Goal: Information Seeking & Learning: Learn about a topic

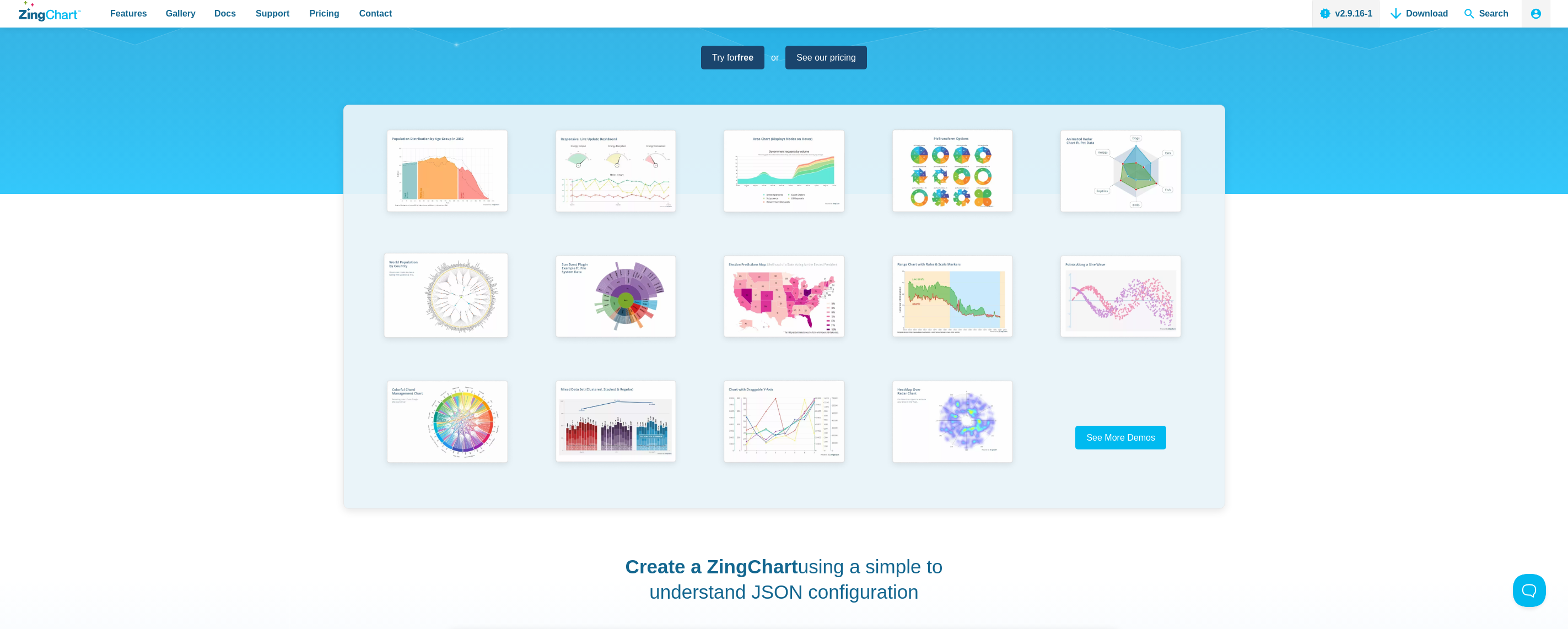
click at [461, 291] on img "App Content" at bounding box center [446, 297] width 139 height 99
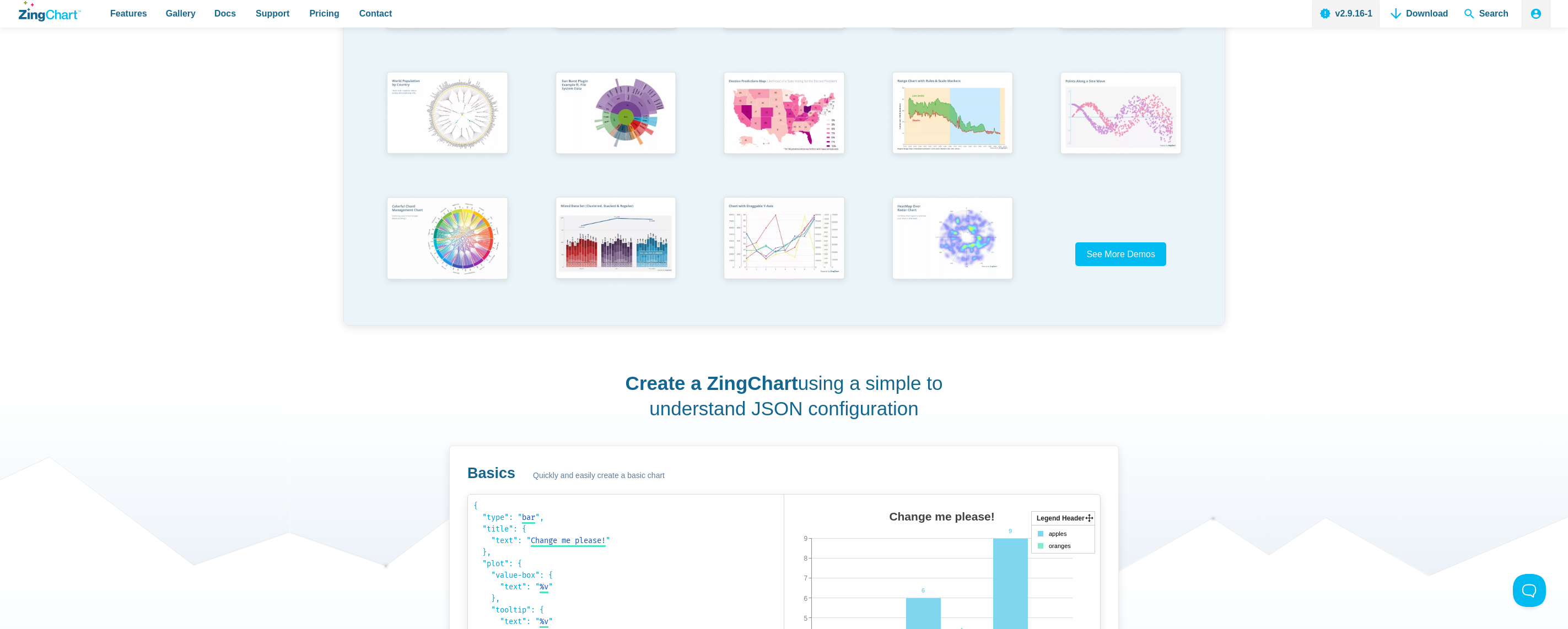
scroll to position [367, 0]
click at [1128, 263] on link "See More Demos" at bounding box center [1121, 254] width 91 height 24
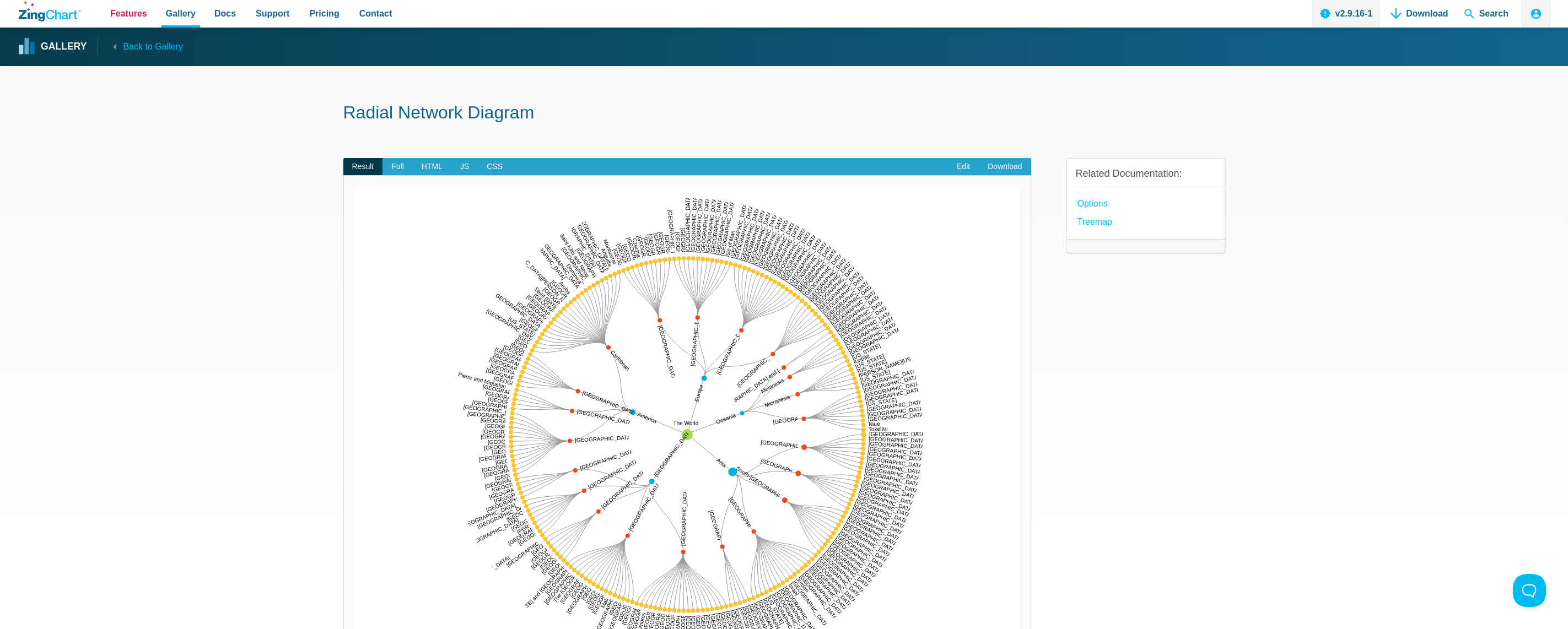
click at [119, 18] on span "Features" at bounding box center [128, 13] width 37 height 14
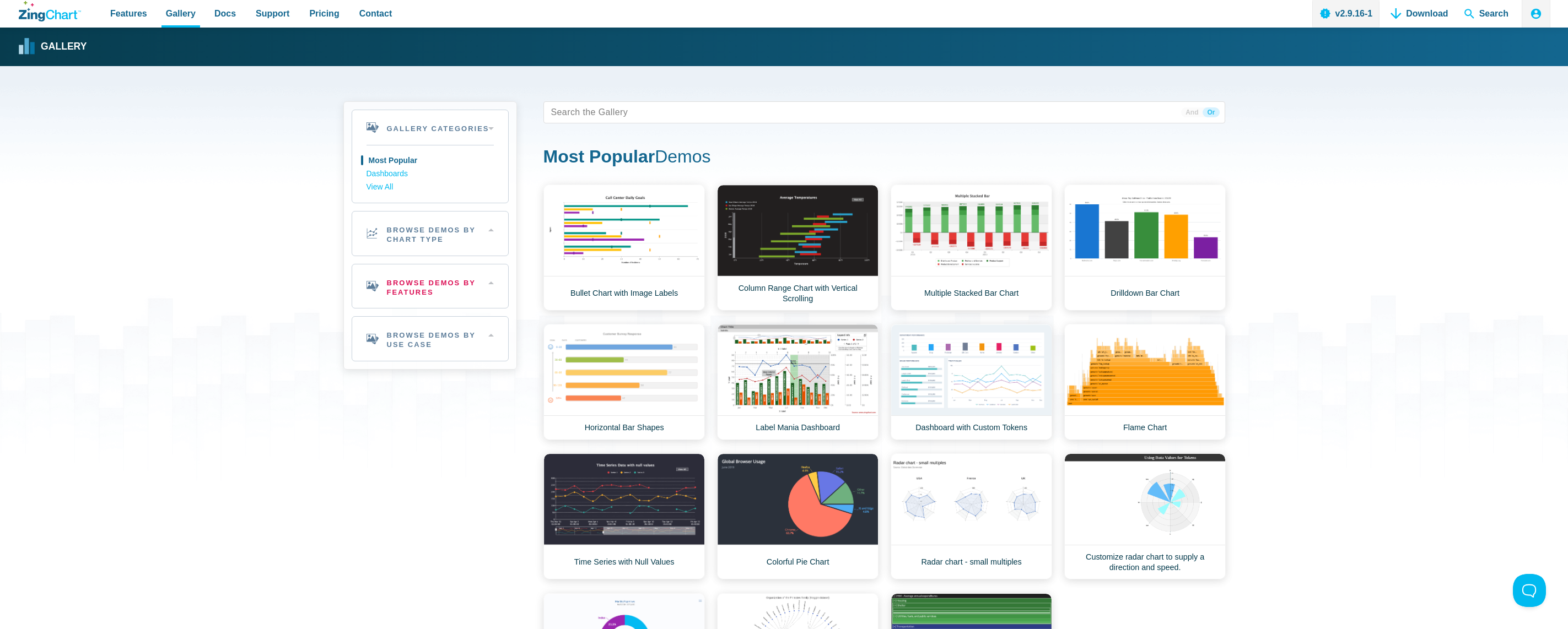
click at [491, 286] on h2 "Browse Demos By Features" at bounding box center [429, 286] width 156 height 44
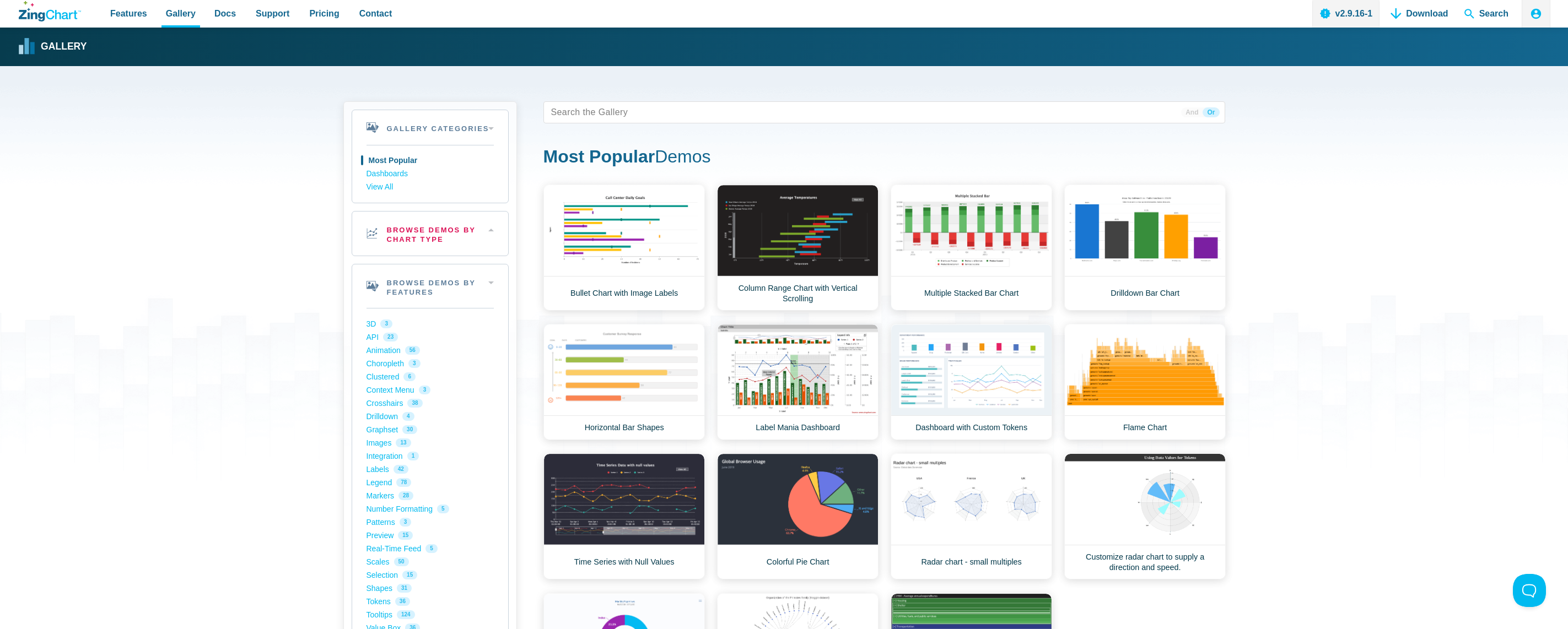
click at [487, 236] on h2 "Browse Demos By Chart Type" at bounding box center [429, 234] width 156 height 44
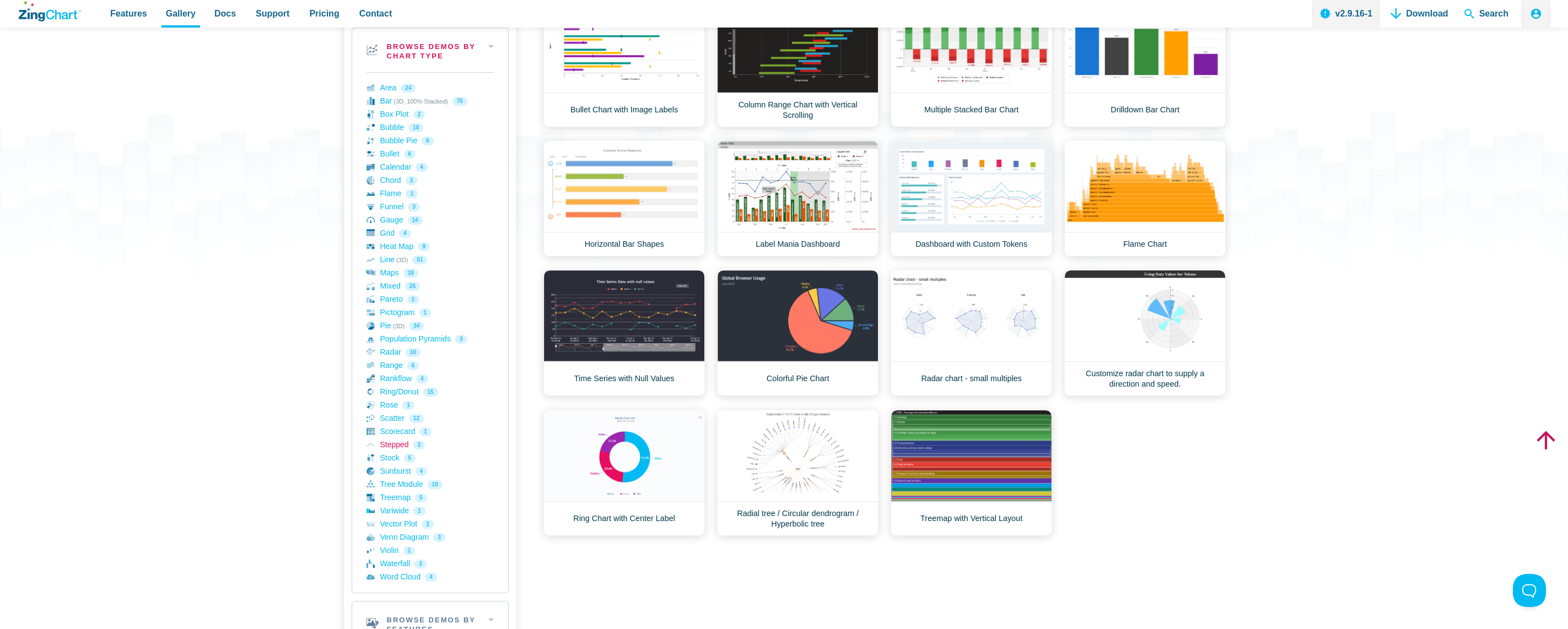
scroll to position [92, 0]
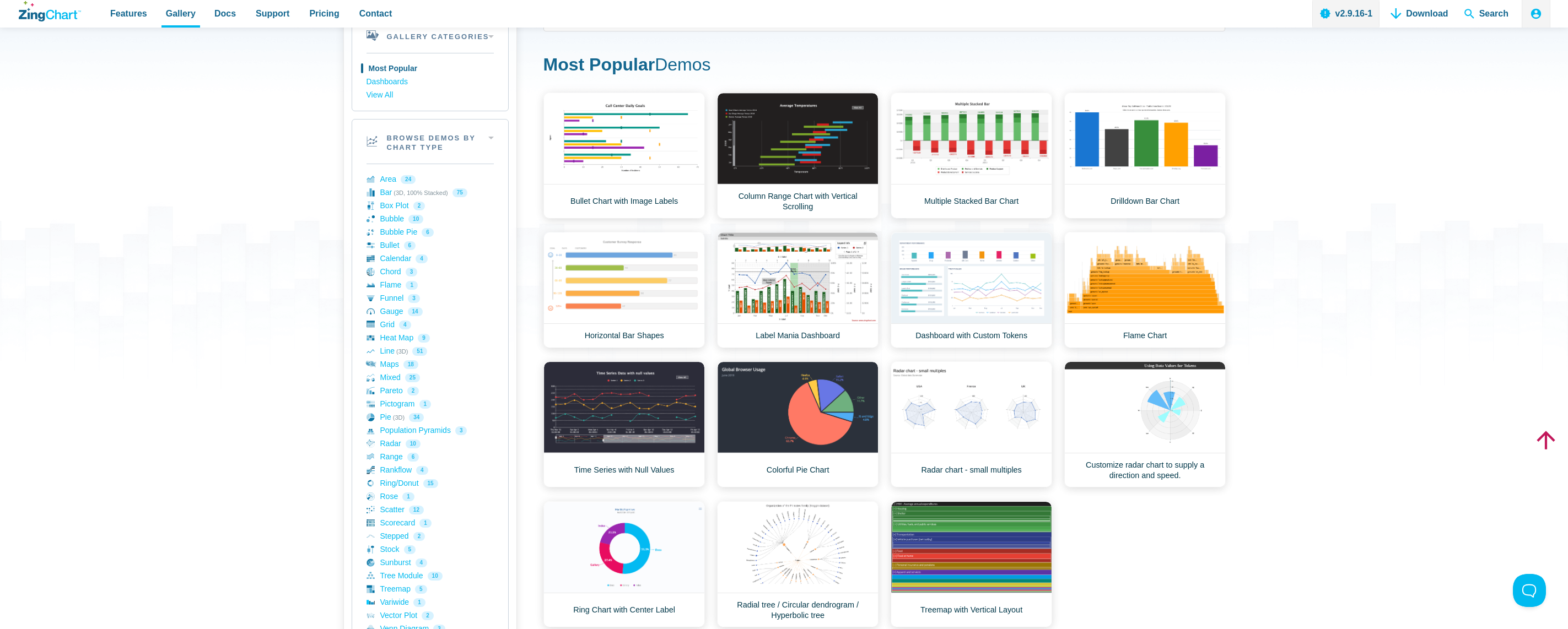
drag, startPoint x: 384, startPoint y: 407, endPoint x: 303, endPoint y: 420, distance: 82.0
click at [303, 420] on div "Gallery Categories Most Popular Dashboards View All Browse by Category Most Pop…" at bounding box center [784, 579] width 1568 height 1209
click at [397, 393] on link "Pareto 2" at bounding box center [429, 391] width 127 height 14
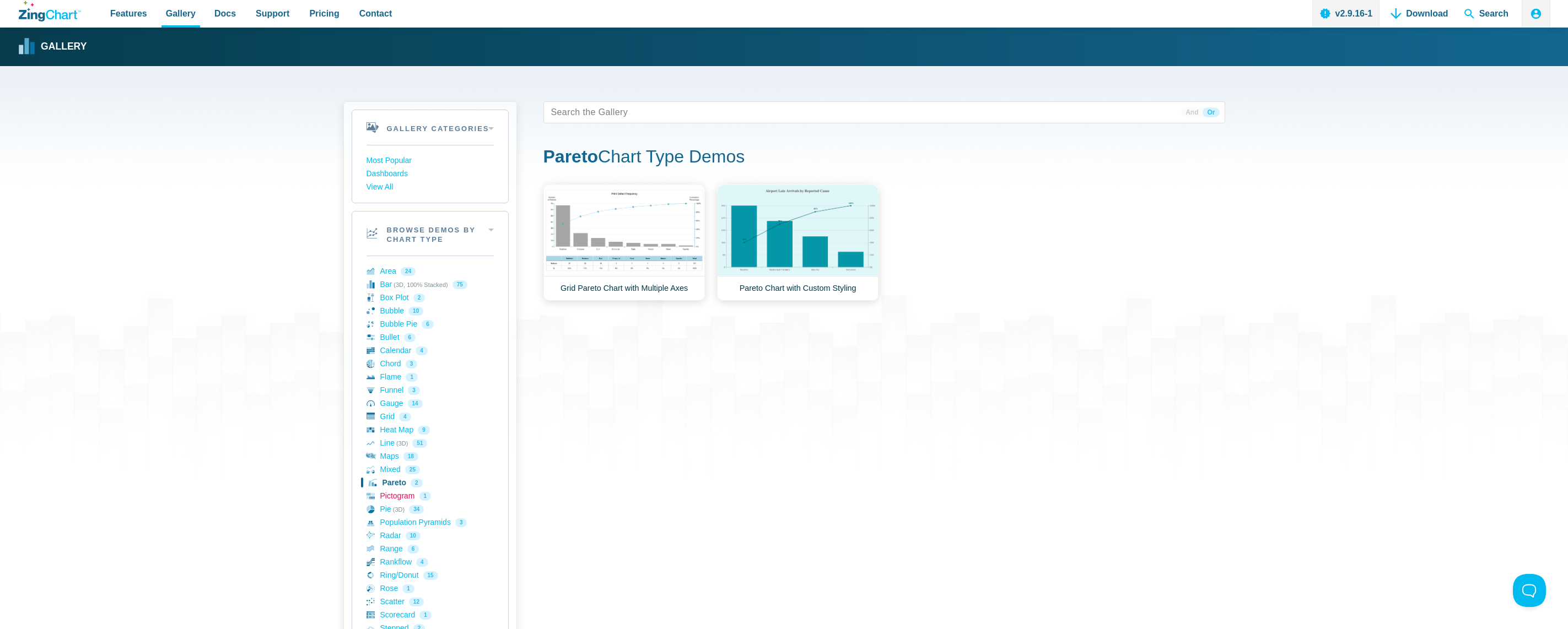
click at [400, 498] on link "Pictogram 1" at bounding box center [429, 497] width 127 height 14
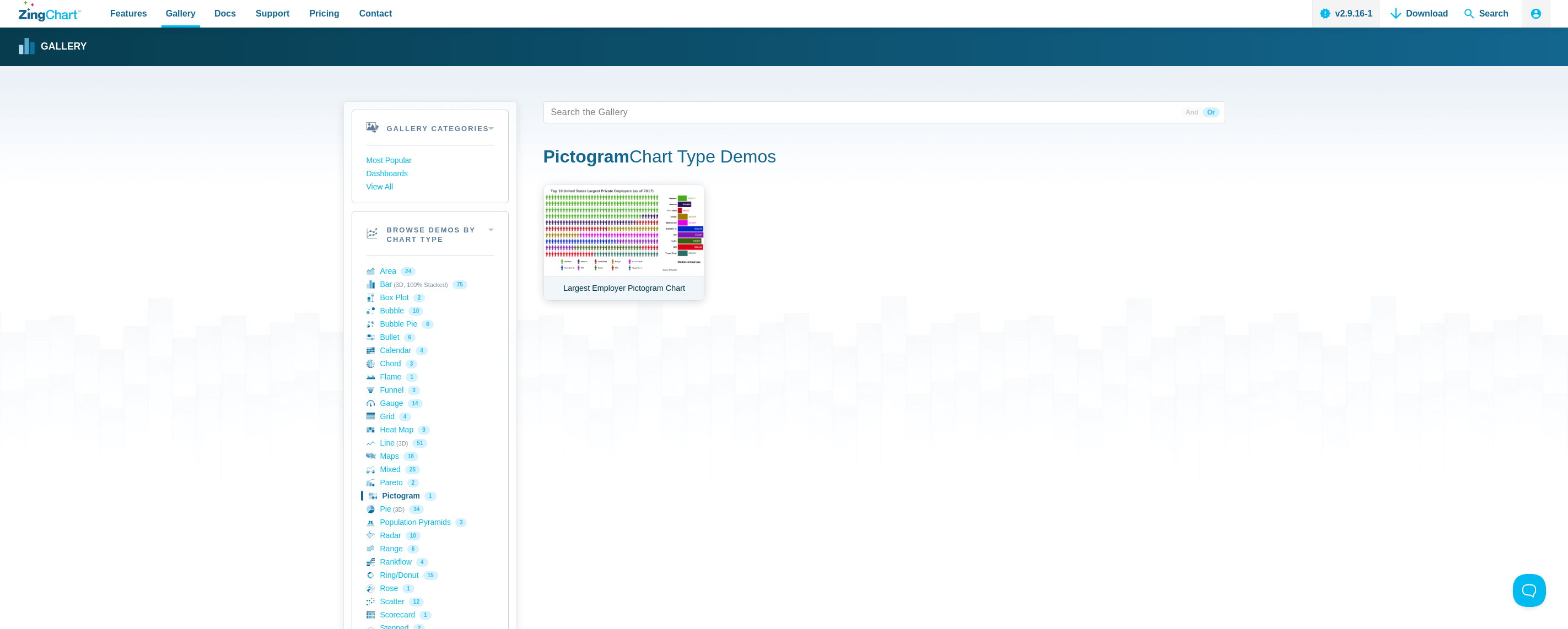
click at [647, 239] on link "Largest Employer Pictogram Chart" at bounding box center [624, 243] width 161 height 116
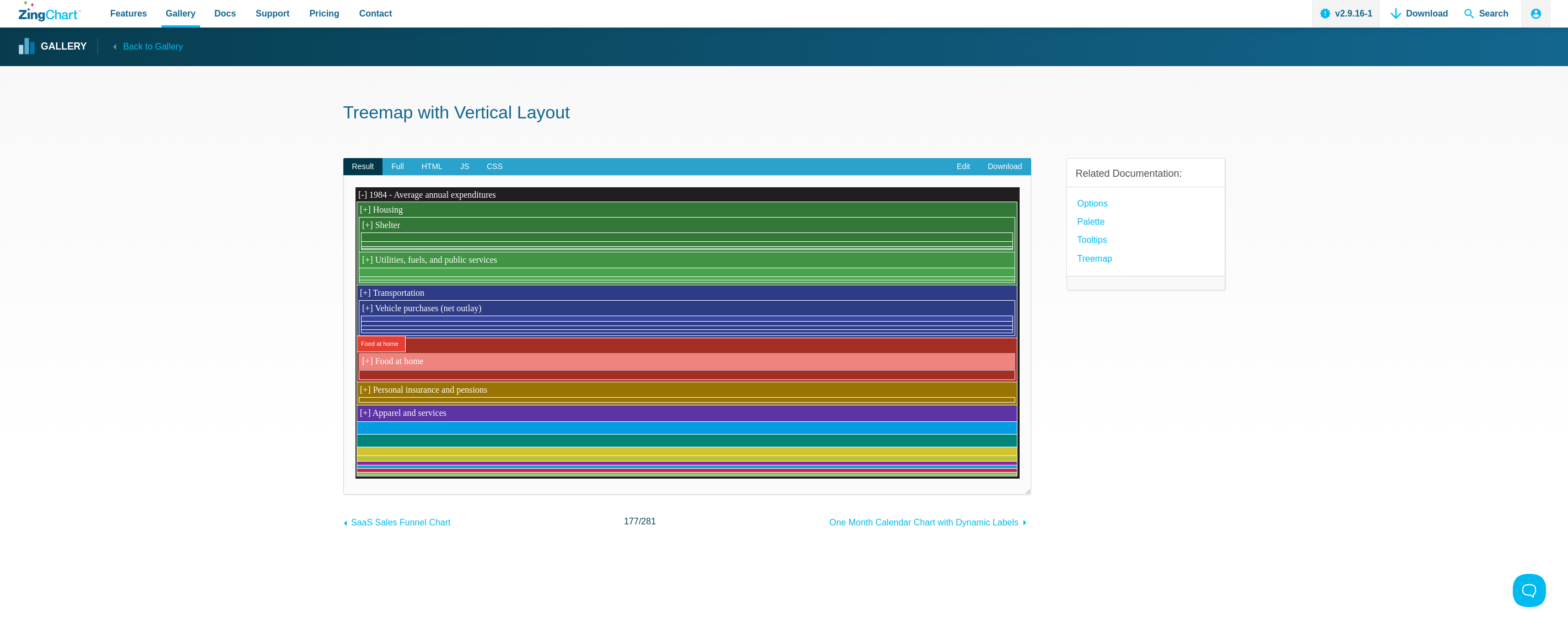
click at [355, 479] on area "Food at home" at bounding box center [355, 479] width 0 height 0
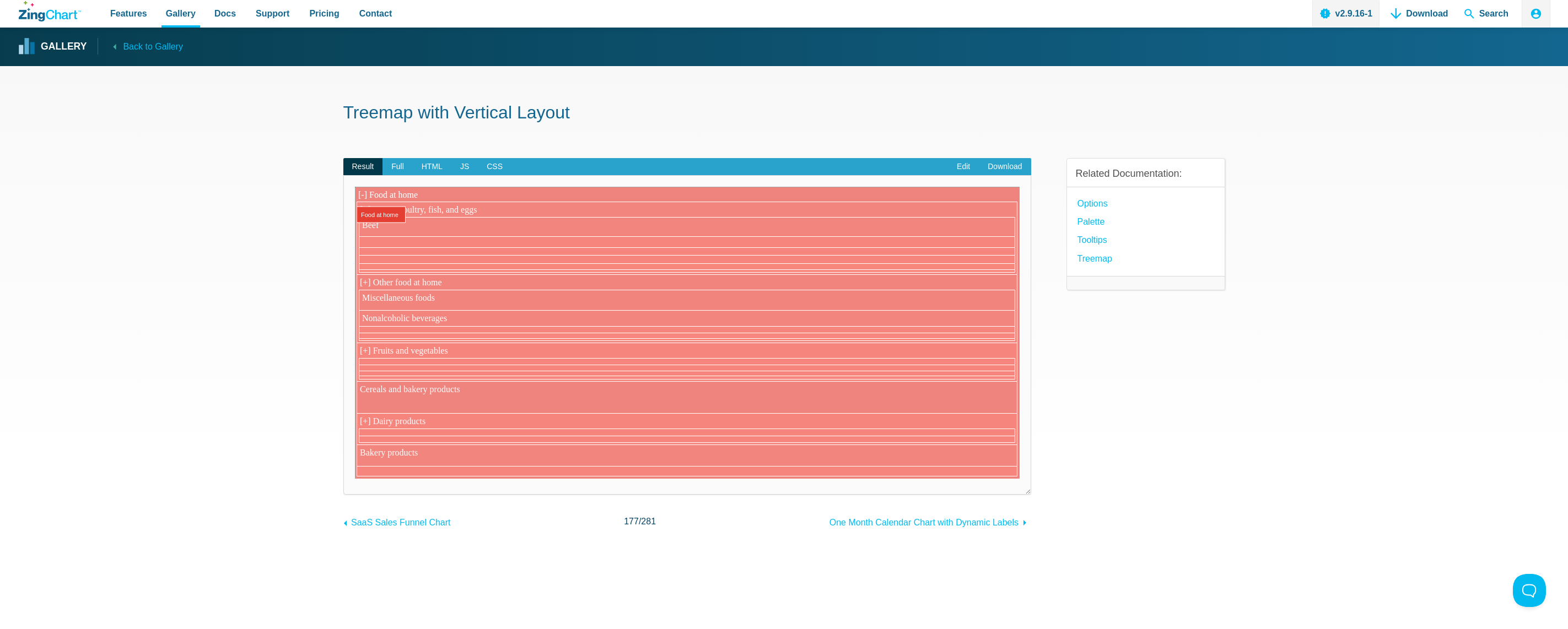
click at [355, 479] on area "Food at home" at bounding box center [355, 479] width 0 height 0
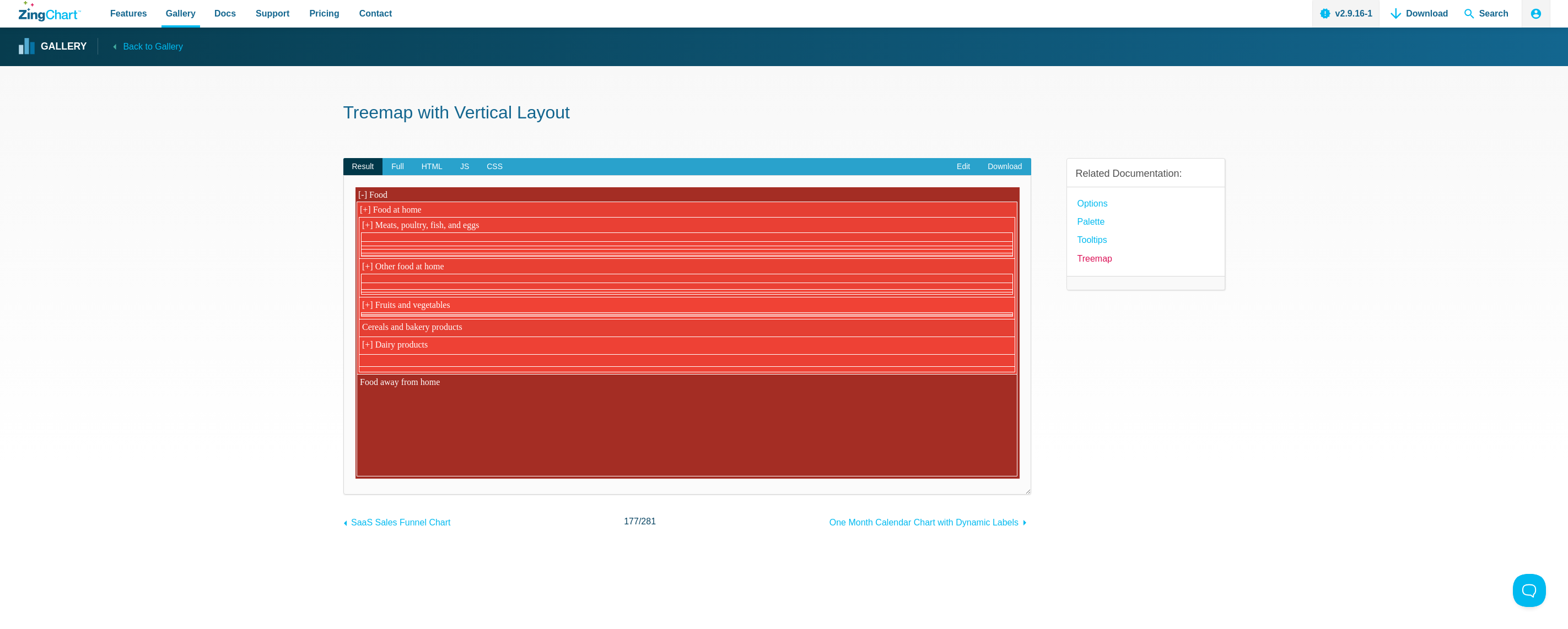
click at [1094, 260] on link "Treemap" at bounding box center [1094, 258] width 35 height 14
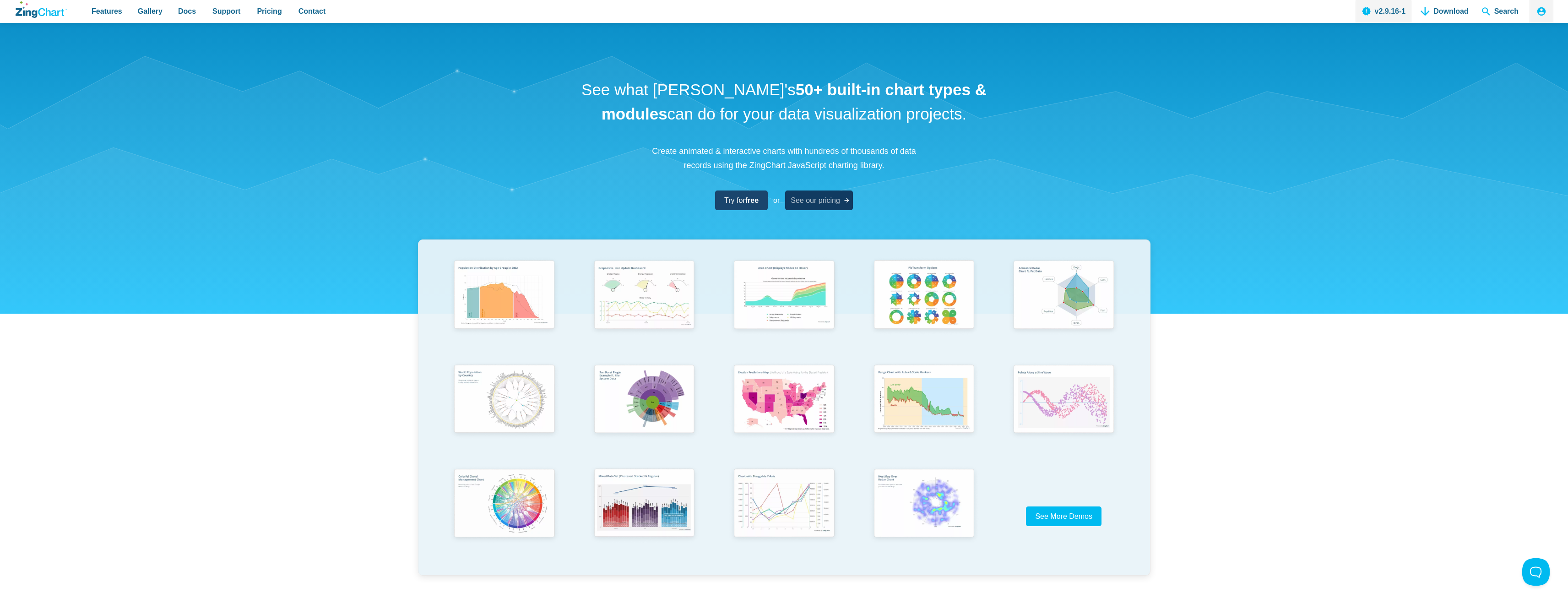
click at [797, 202] on span "See our pricing" at bounding box center [816, 200] width 50 height 12
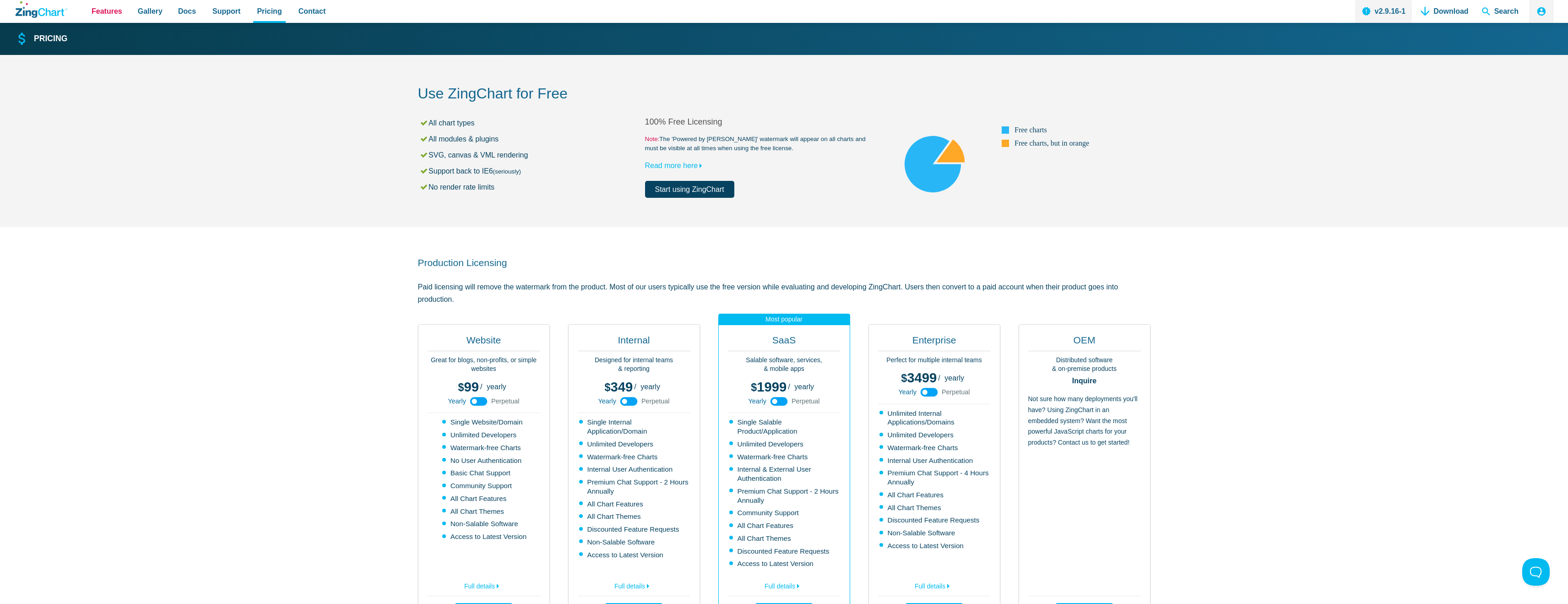
click at [117, 11] on span "Features" at bounding box center [106, 11] width 30 height 12
